Goal: Consume media (video, audio): Consume media (video, audio)

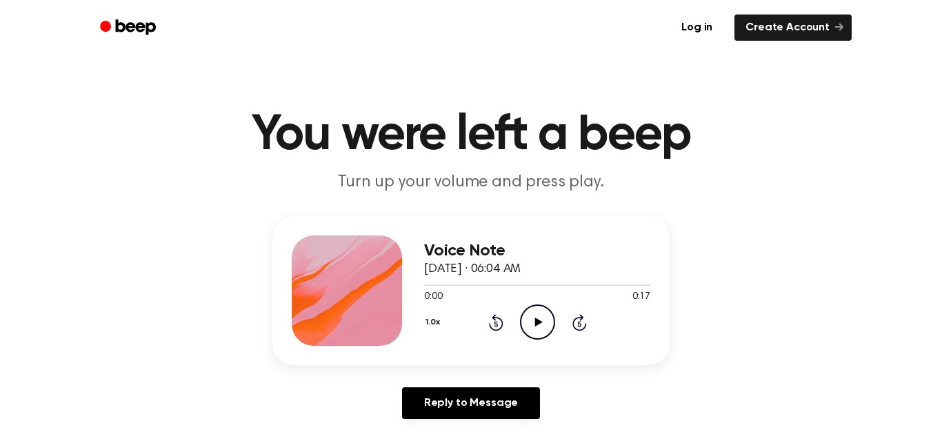
click at [536, 315] on icon "Play Audio" at bounding box center [537, 321] width 35 height 35
click at [536, 315] on icon "Pause Audio" at bounding box center [537, 321] width 35 height 35
click at [536, 315] on icon "Play Audio" at bounding box center [537, 321] width 35 height 35
click at [497, 328] on icon "Rewind 5 seconds" at bounding box center [495, 322] width 15 height 18
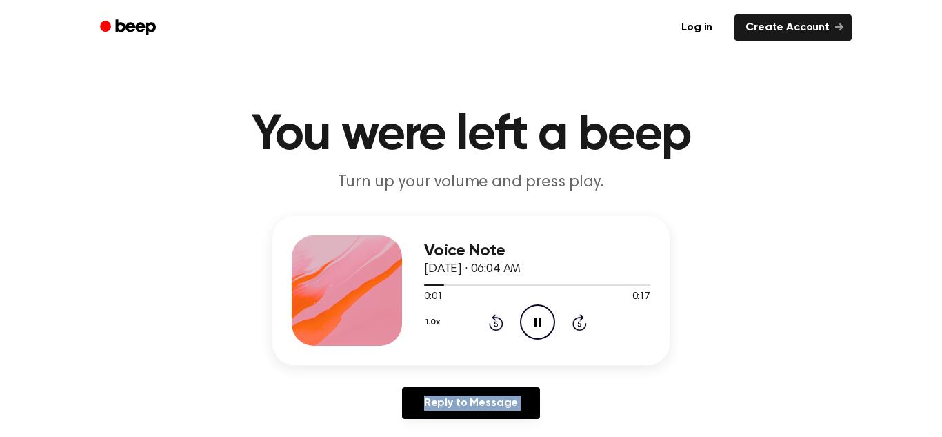
click at [497, 328] on icon "Rewind 5 seconds" at bounding box center [495, 322] width 15 height 18
click at [498, 329] on icon at bounding box center [496, 322] width 14 height 17
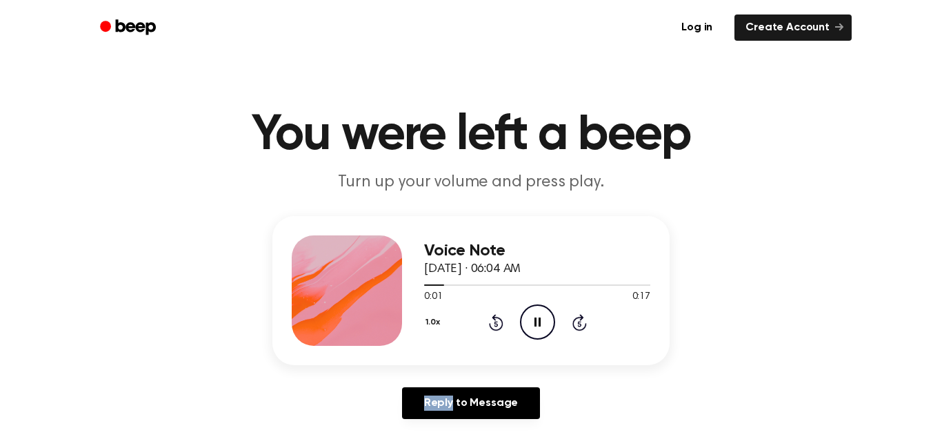
click at [498, 329] on icon at bounding box center [496, 322] width 14 height 17
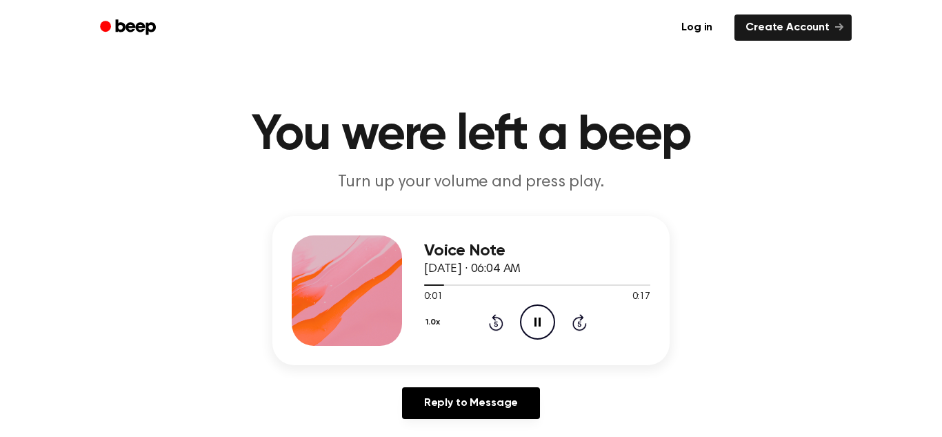
click at [497, 329] on icon at bounding box center [496, 322] width 14 height 17
